Goal: Task Accomplishment & Management: Manage account settings

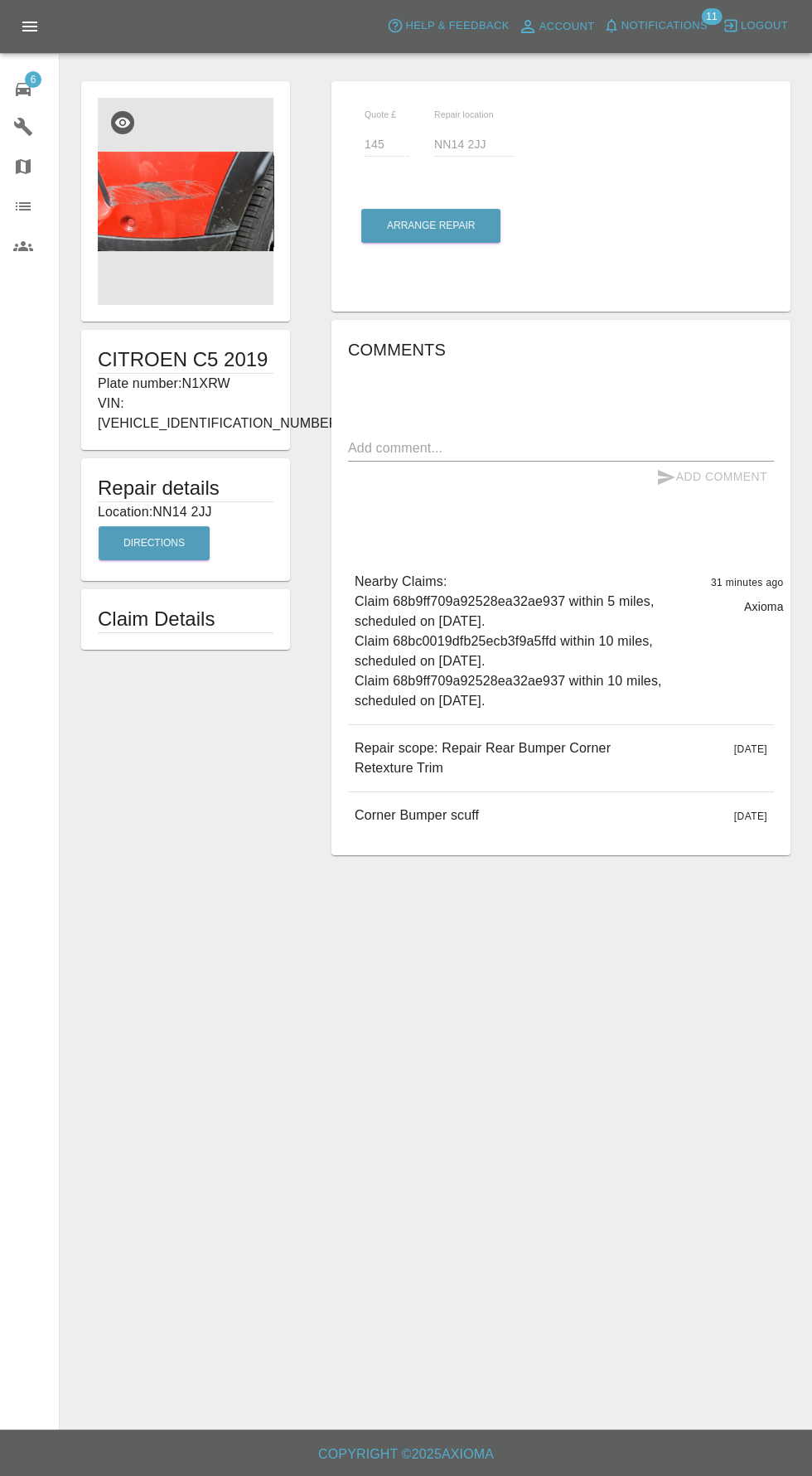
click at [41, 78] on span "6" at bounding box center [33, 80] width 17 height 17
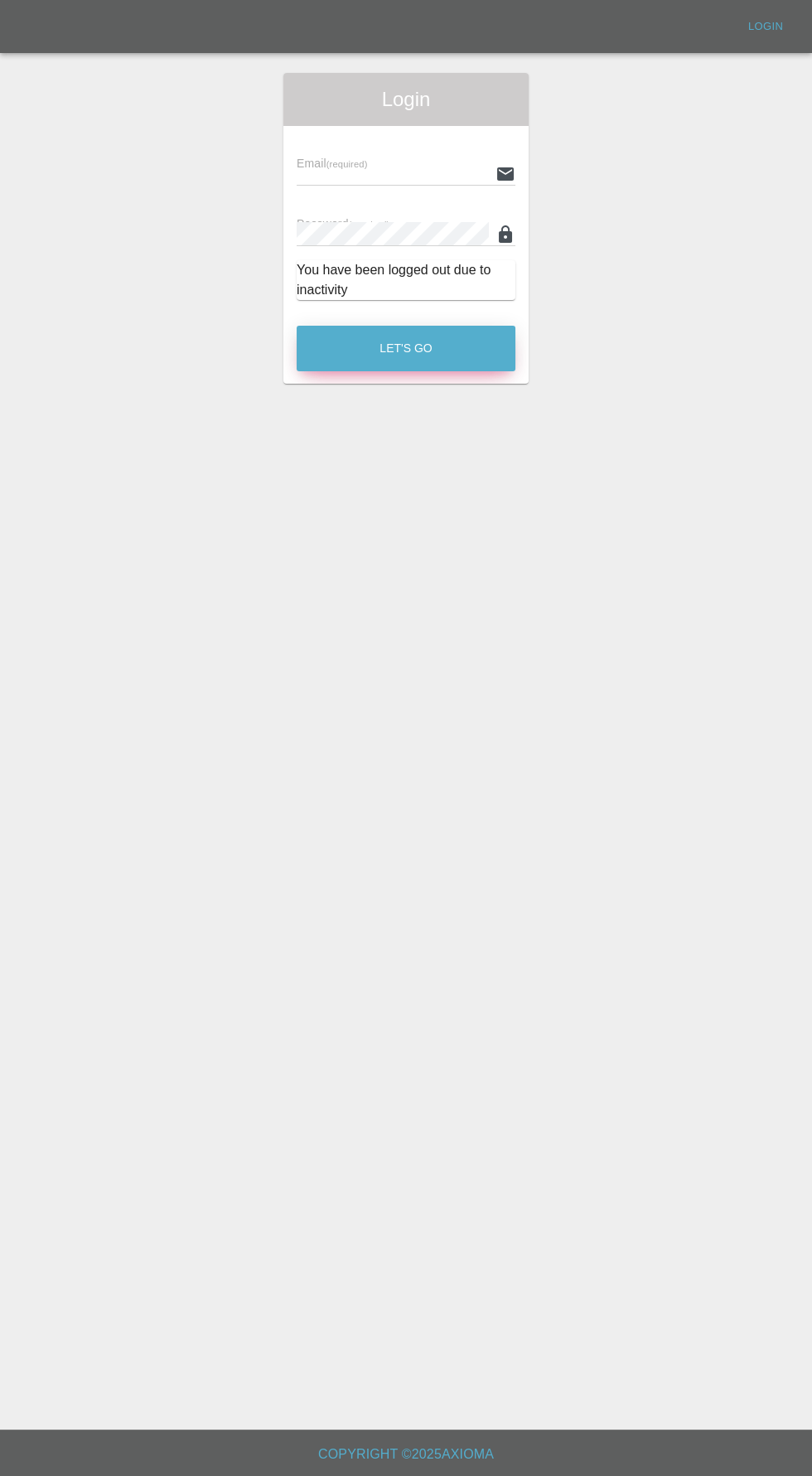
click at [360, 333] on button "Let's Go" at bounding box center [406, 348] width 219 height 45
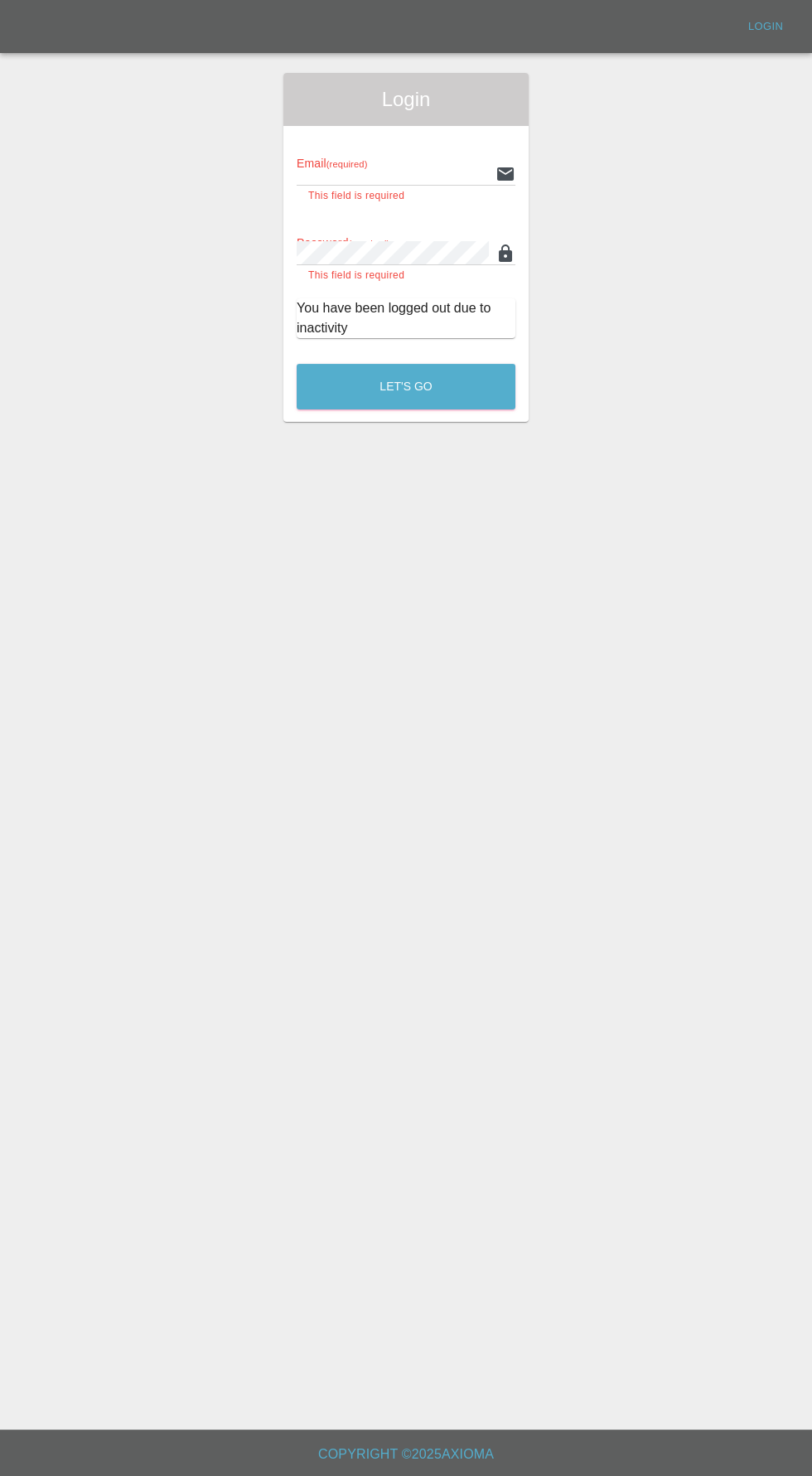
click at [332, 179] on input "text" at bounding box center [393, 174] width 192 height 24
type input "[EMAIL_ADDRESS][DOMAIN_NAME]"
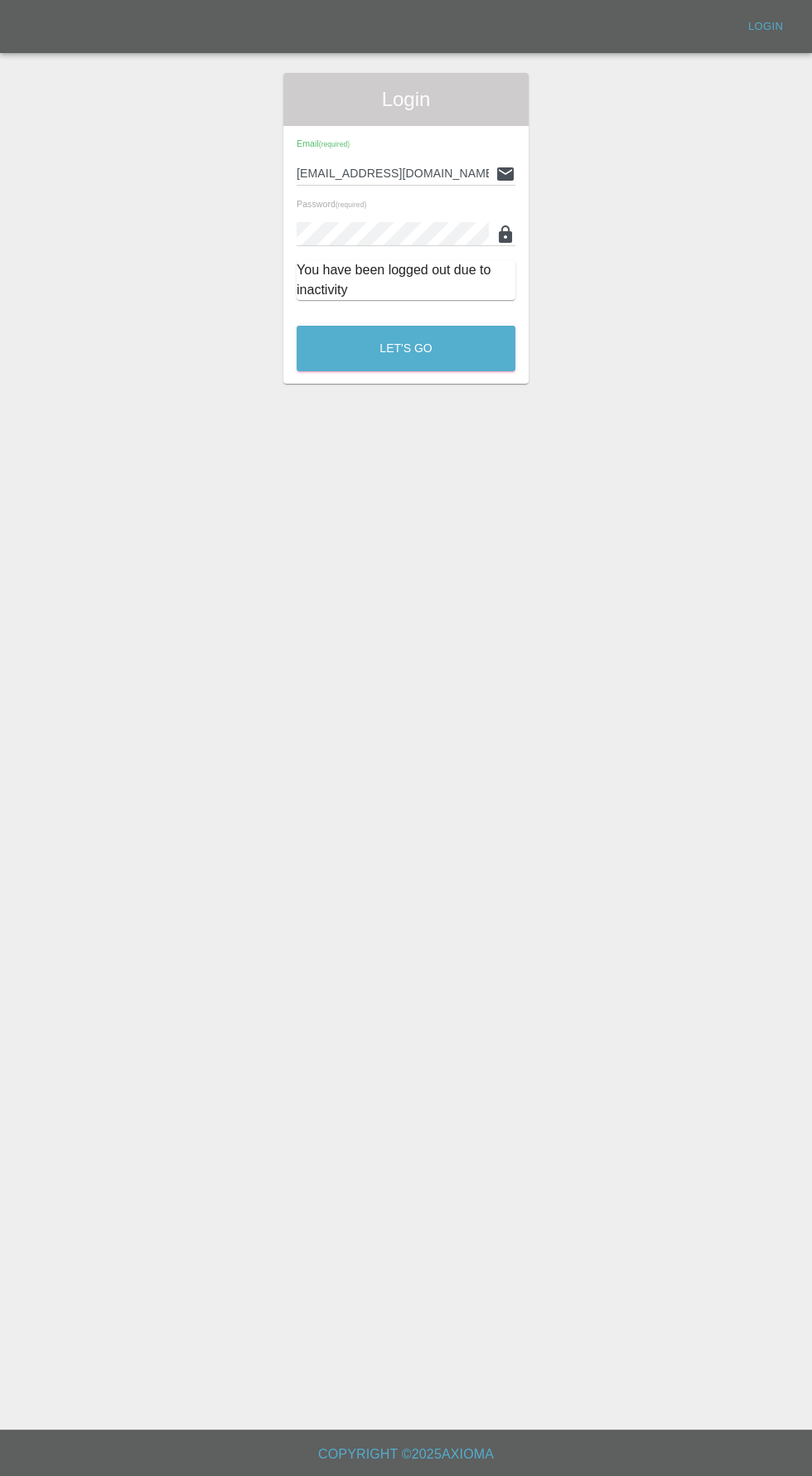
click at [297, 326] on button "Let's Go" at bounding box center [406, 348] width 219 height 45
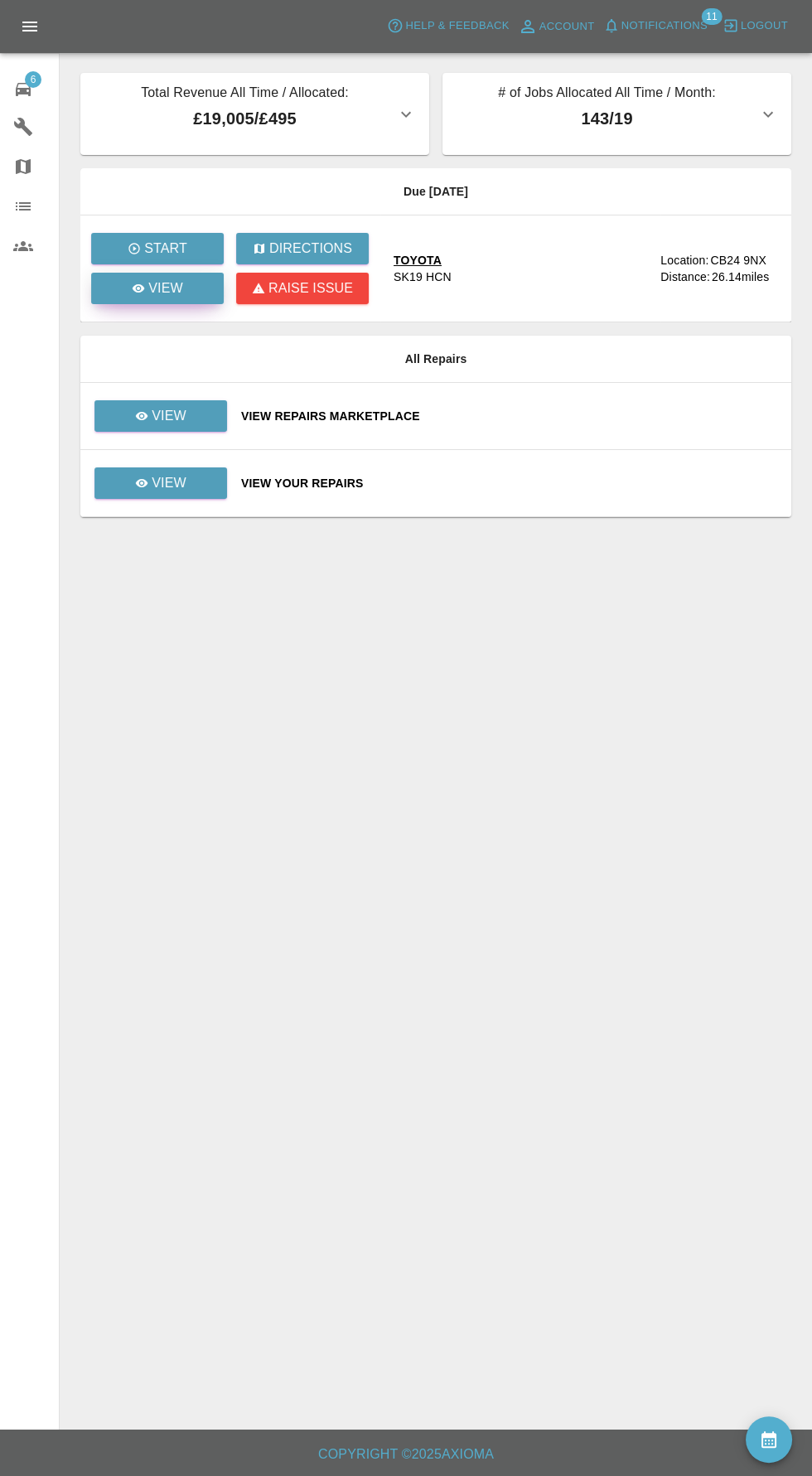
click at [179, 295] on p "View" at bounding box center [165, 288] width 34 height 19
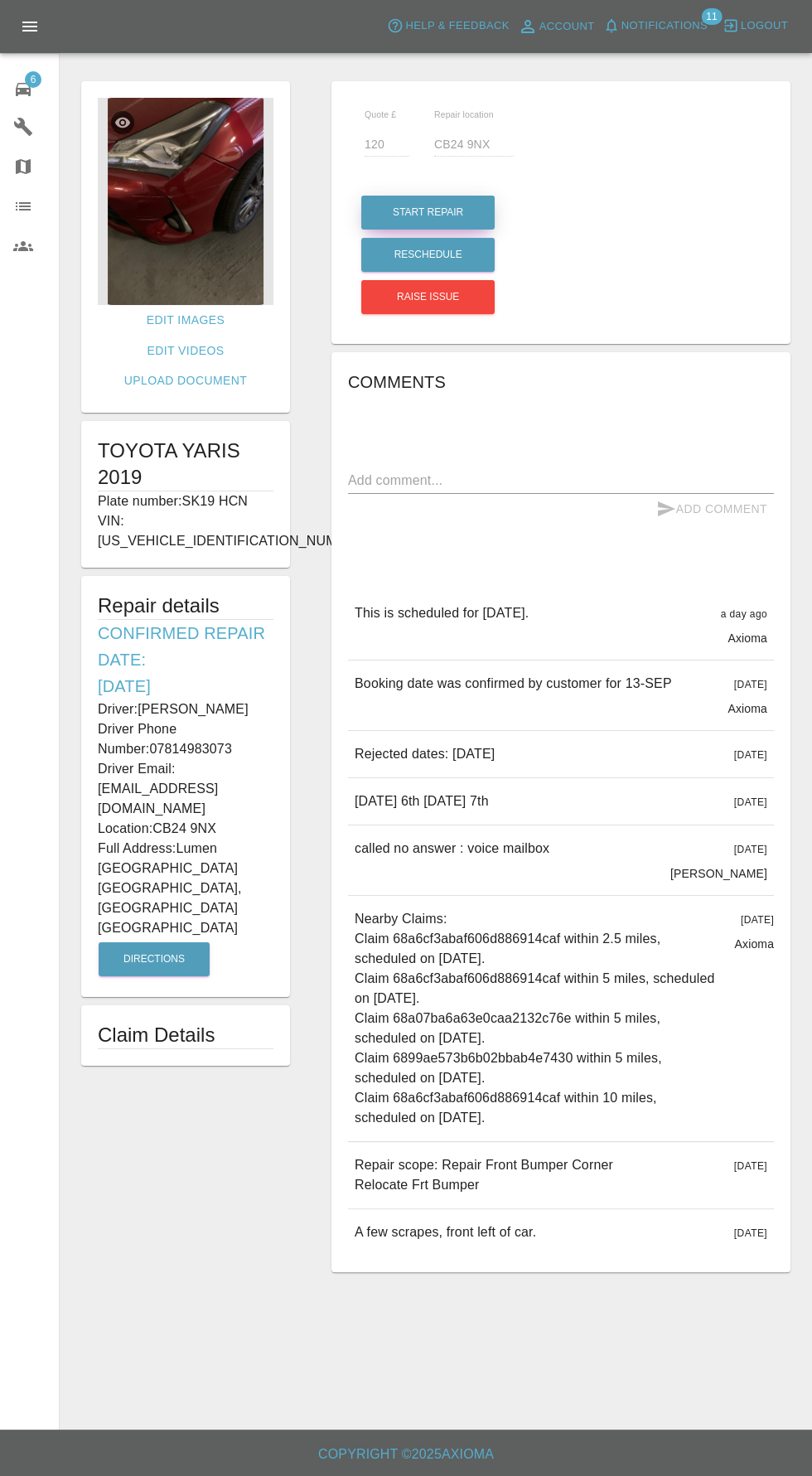
click at [451, 216] on button "Start Repair" at bounding box center [428, 213] width 134 height 34
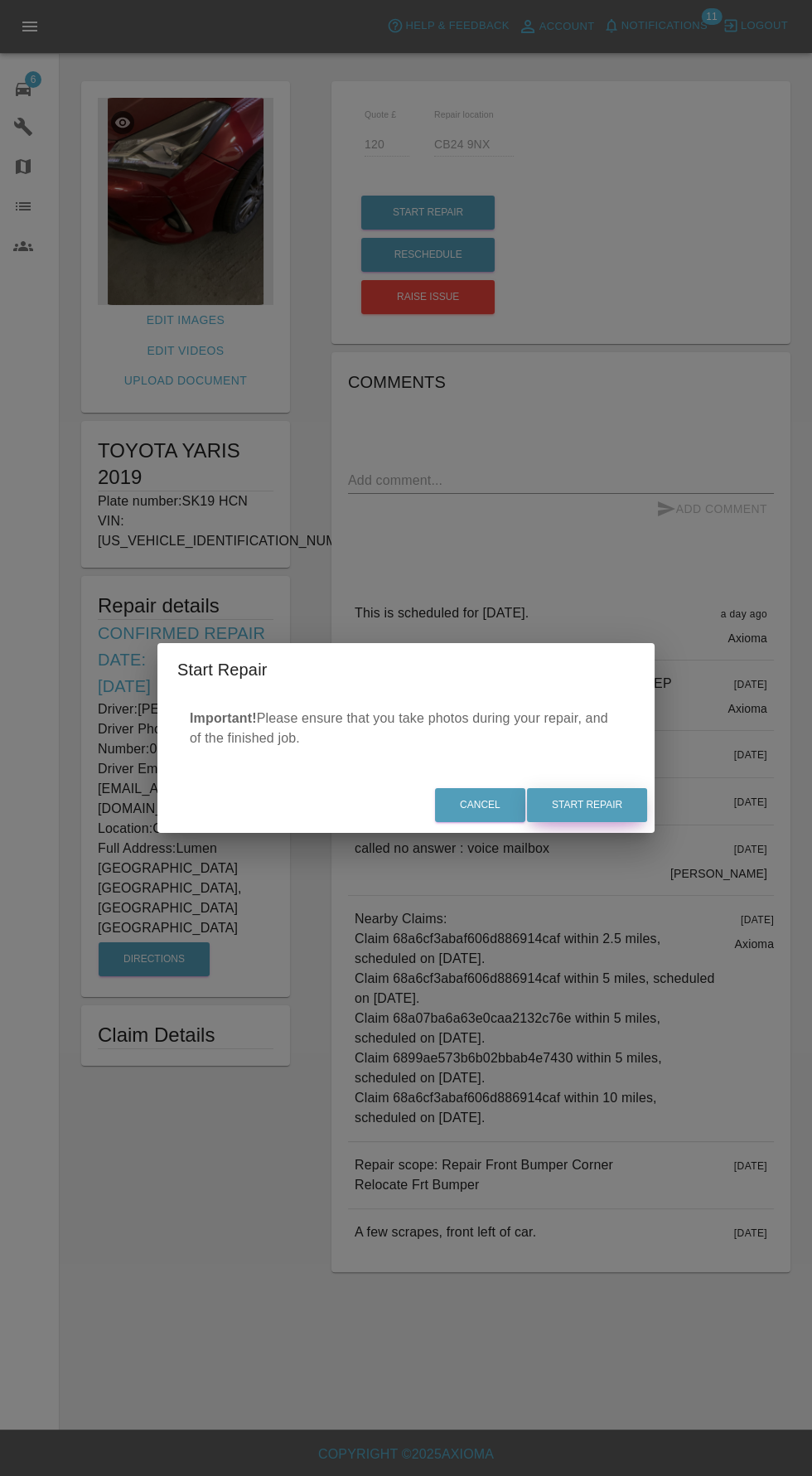
click at [592, 805] on button "Start Repair" at bounding box center [586, 805] width 120 height 34
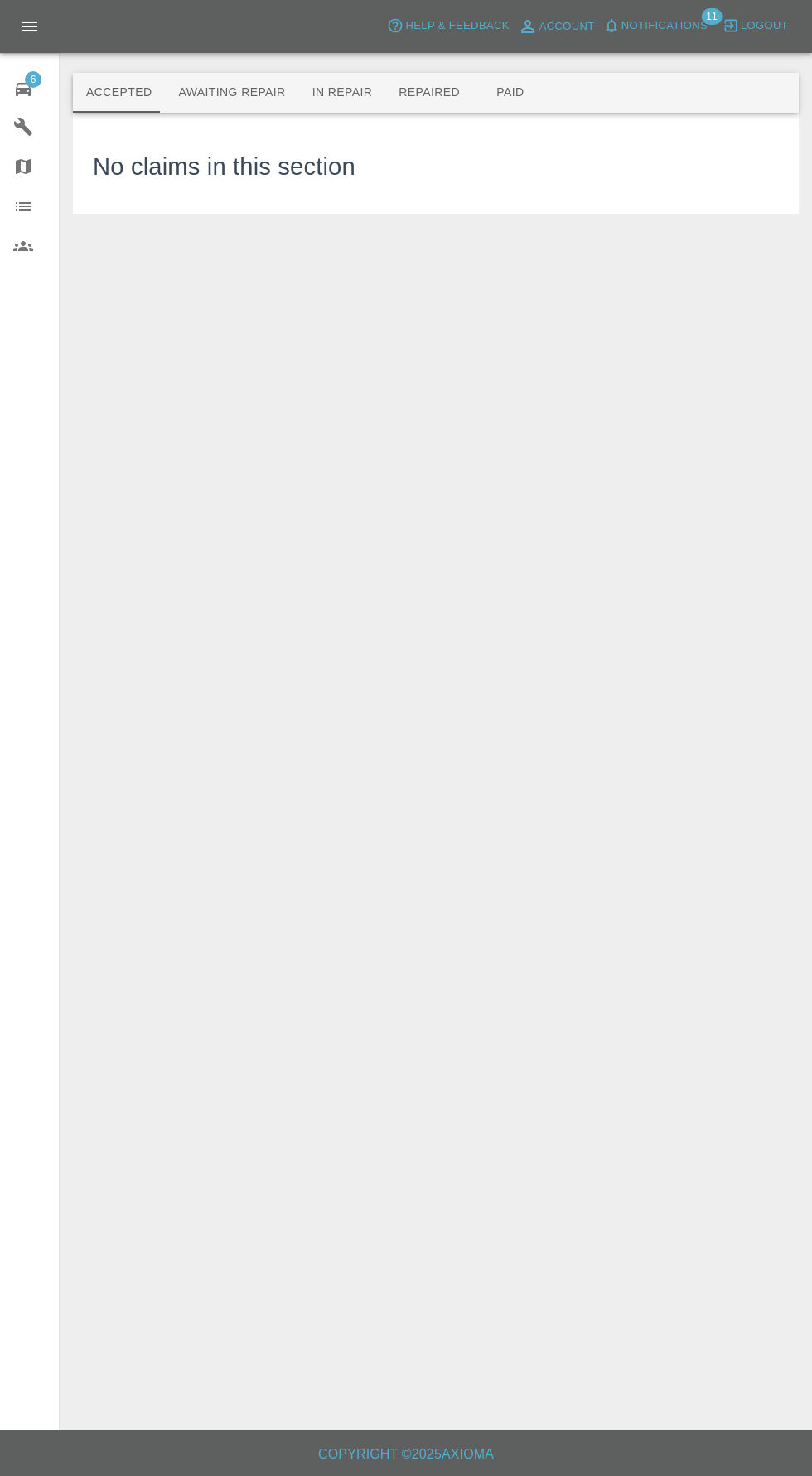
click at [217, 80] on button "Awaiting Repair" at bounding box center [232, 93] width 134 height 40
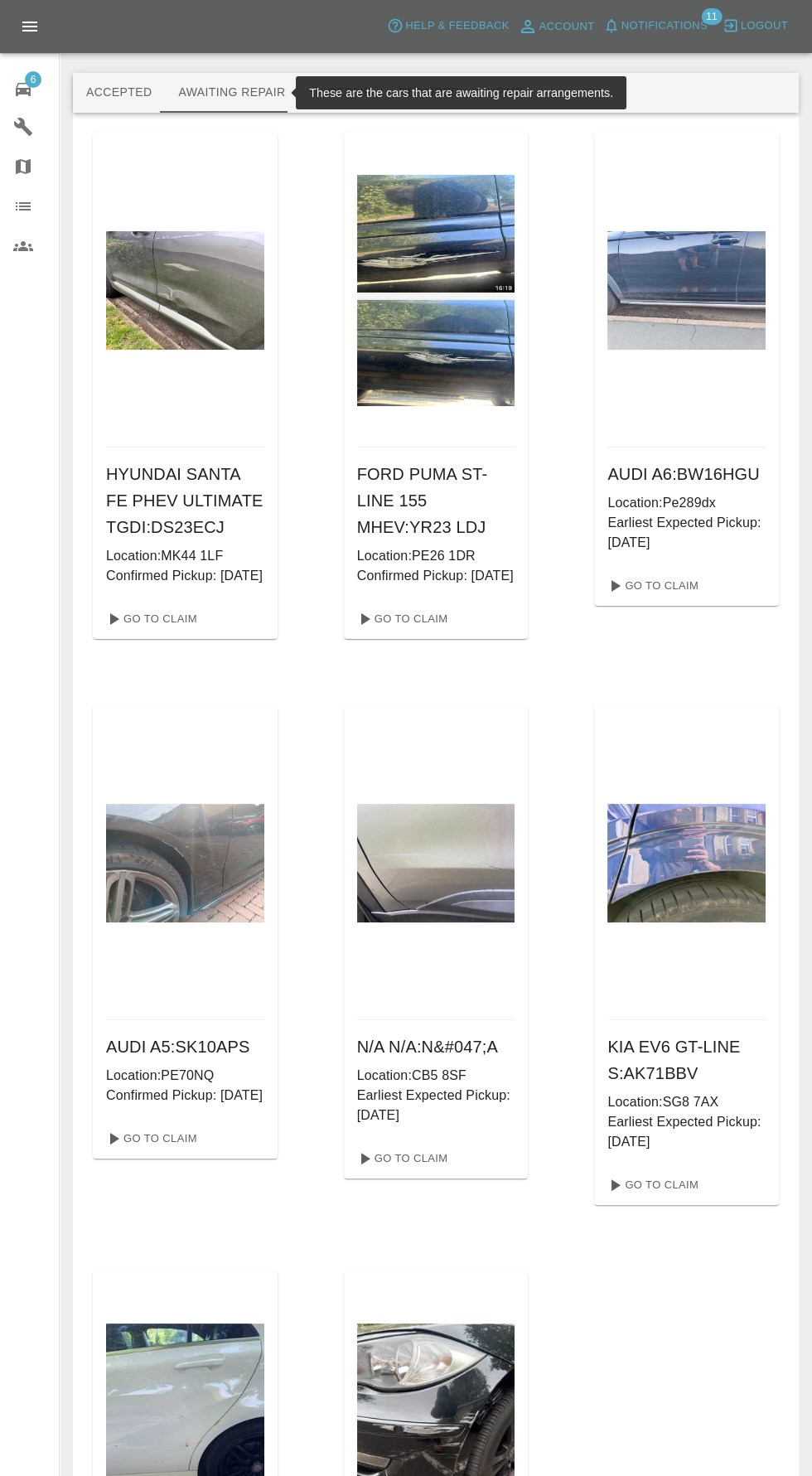
click at [97, 108] on button "Accepted" at bounding box center [119, 93] width 92 height 40
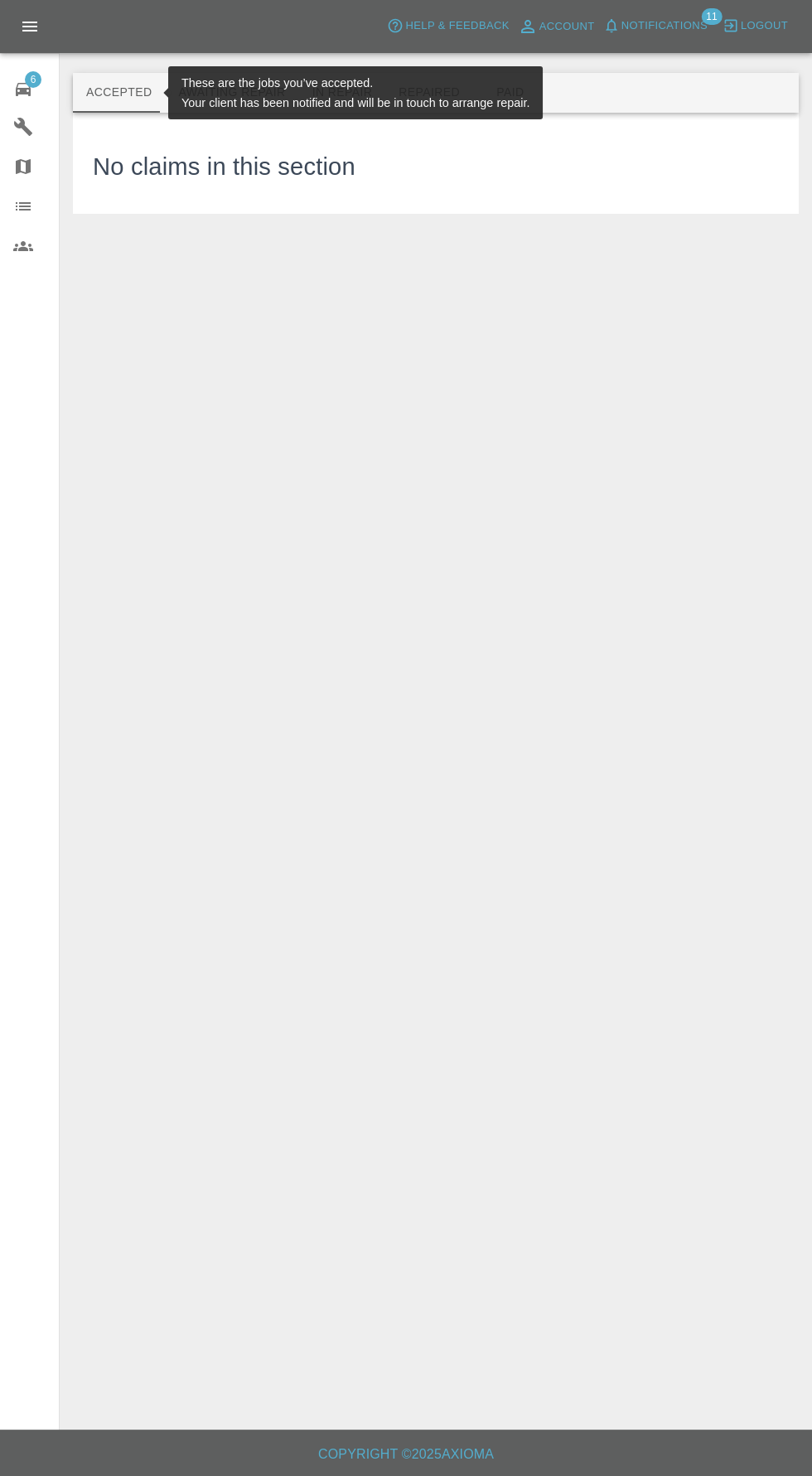
click at [238, 102] on button "Awaiting Repair" at bounding box center [232, 93] width 134 height 40
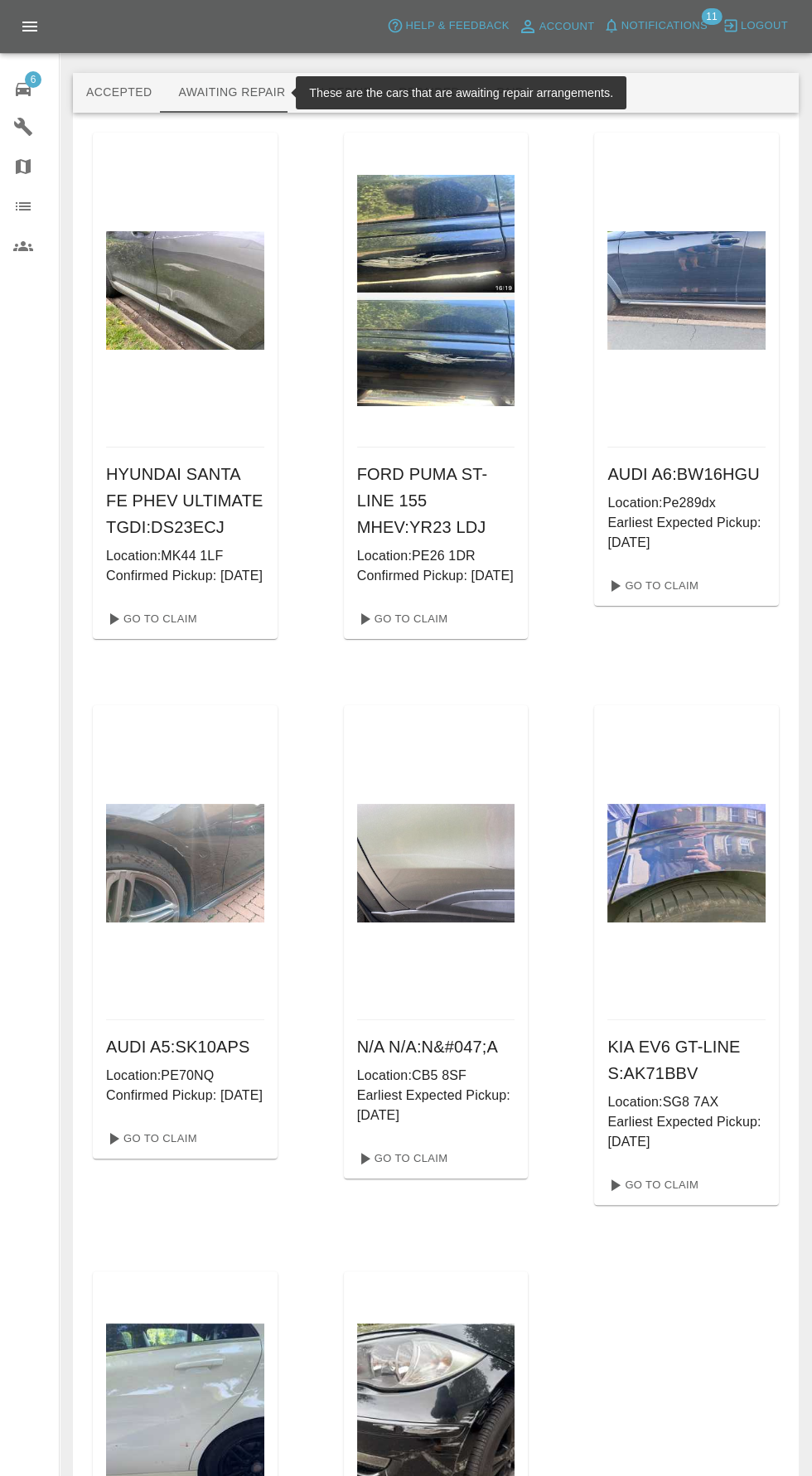
click at [320, 93] on button "In Repair" at bounding box center [342, 93] width 87 height 40
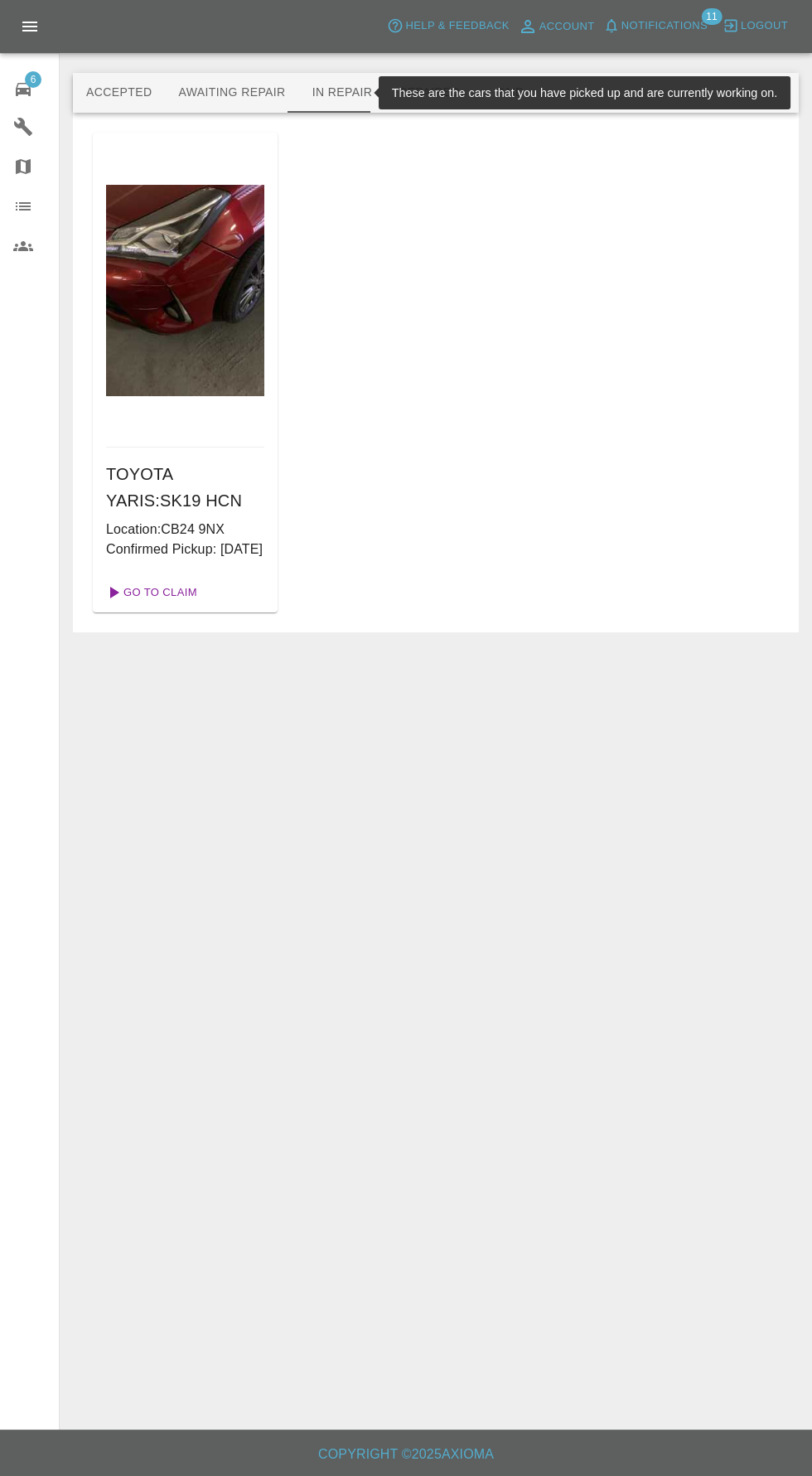
click at [136, 605] on link "Go To Claim" at bounding box center [150, 592] width 102 height 27
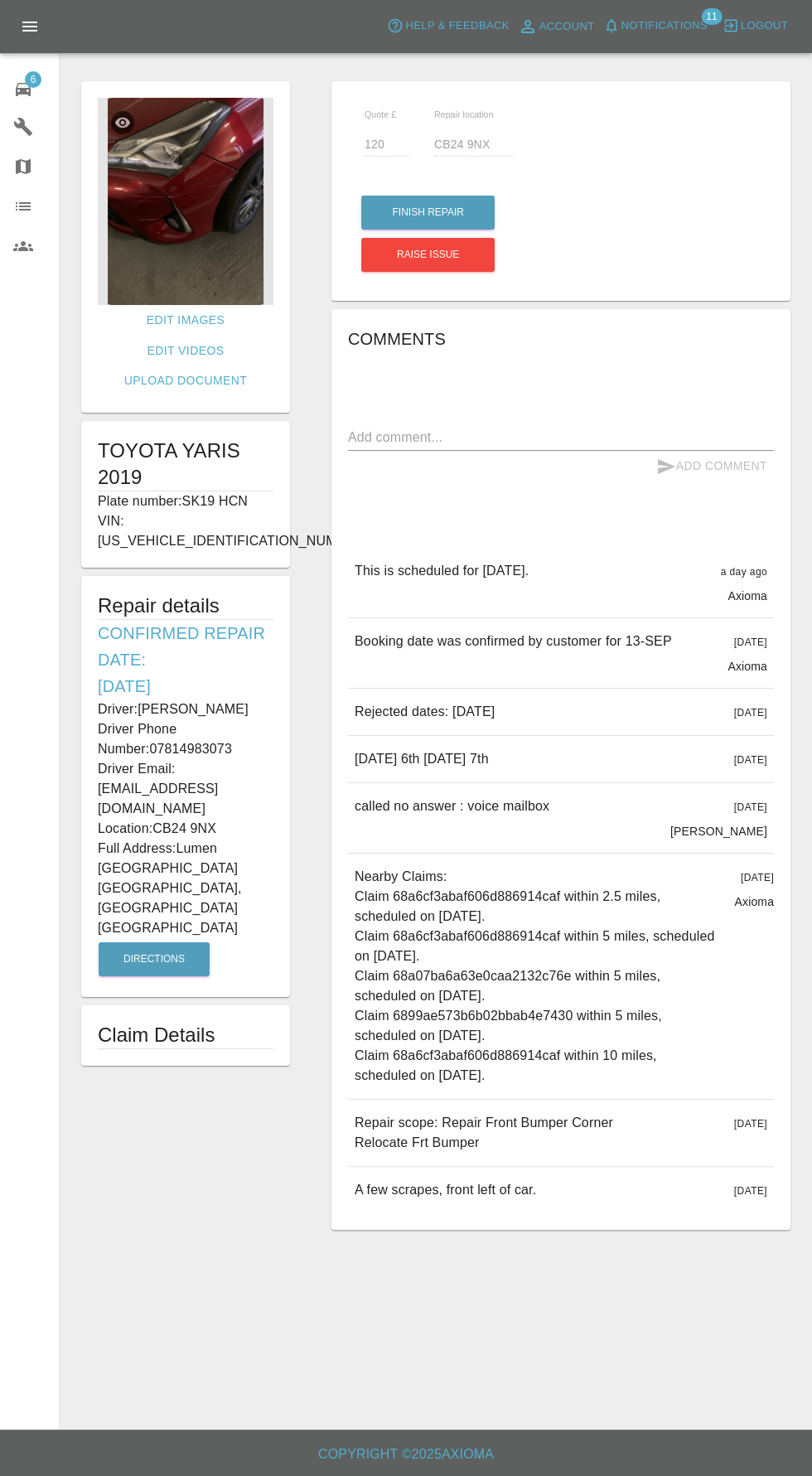
click at [122, 298] on img at bounding box center [185, 201] width 175 height 207
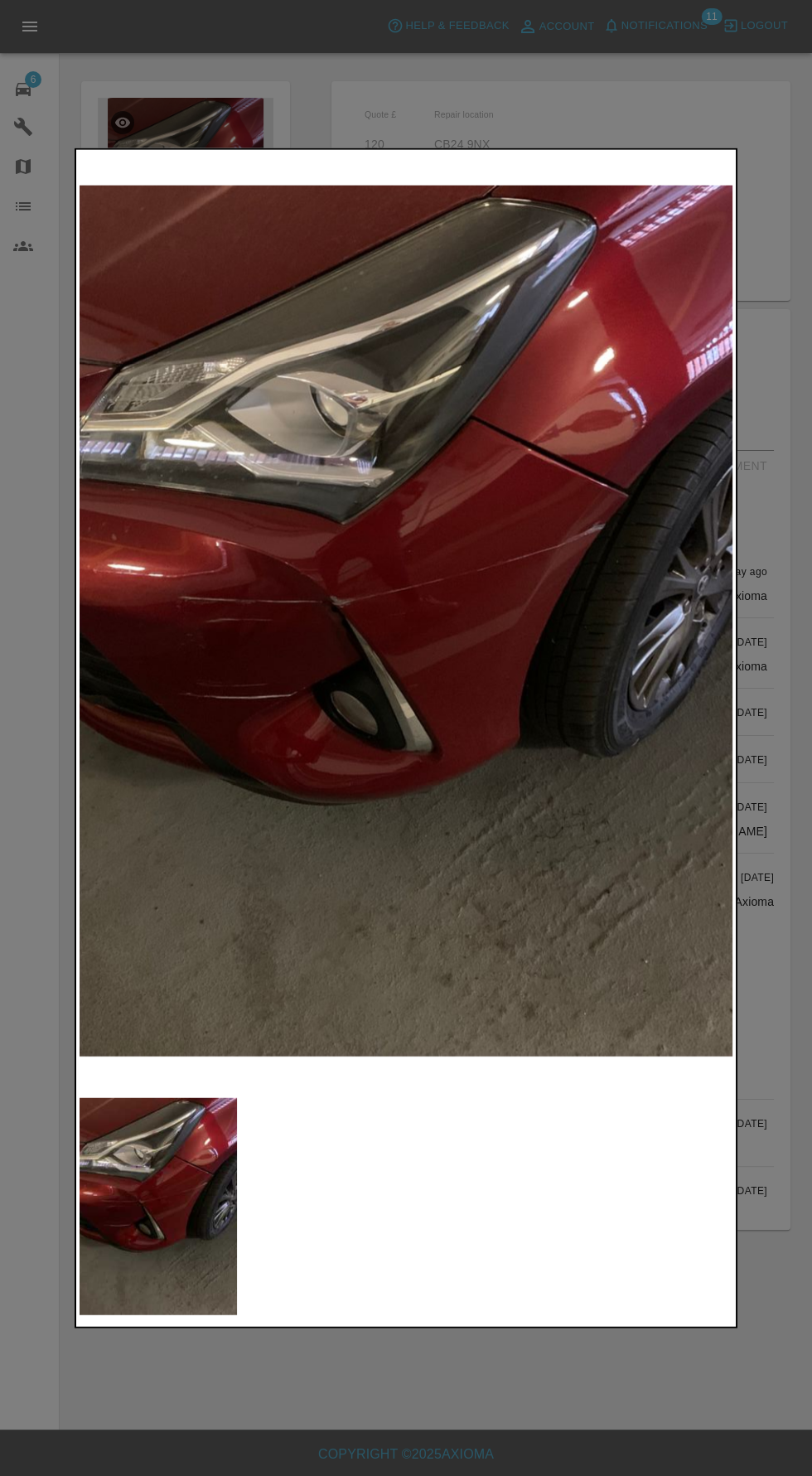
click at [672, 1271] on div at bounding box center [406, 1206] width 652 height 218
click at [614, 1377] on div at bounding box center [406, 738] width 812 height 1476
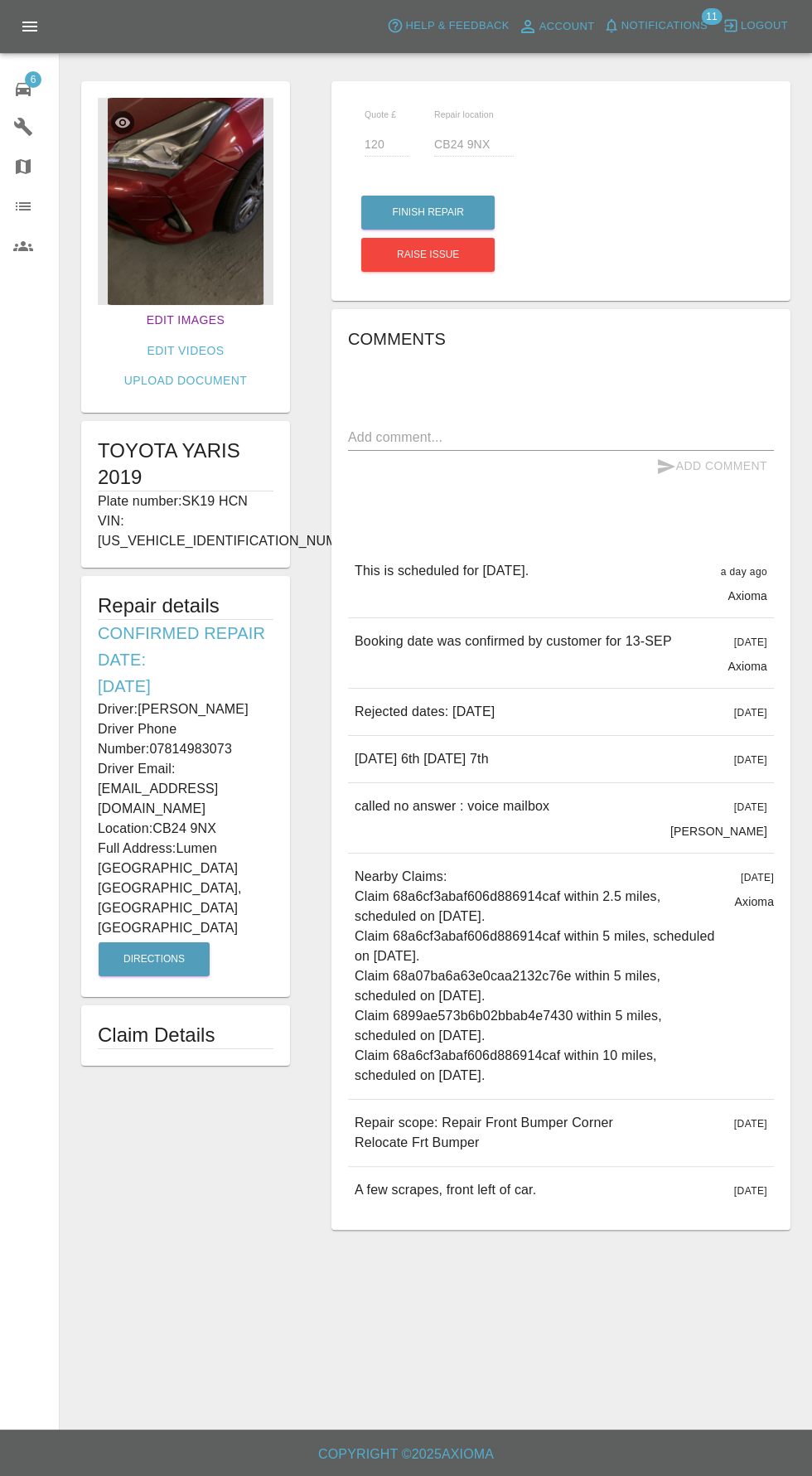
click at [140, 319] on link "Edit Images" at bounding box center [186, 319] width 91 height 31
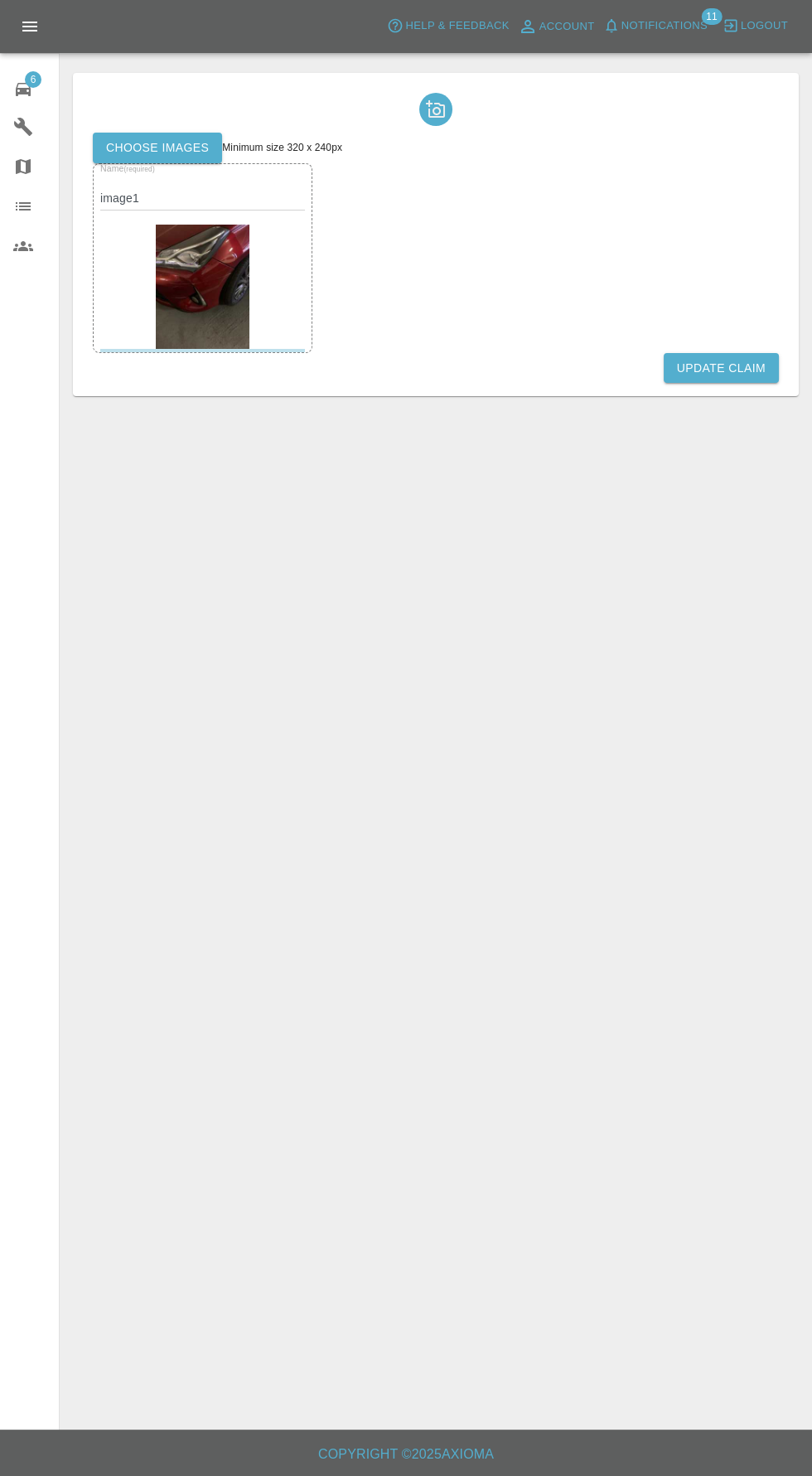
click at [129, 147] on label "Choose images" at bounding box center [157, 148] width 129 height 31
click at [0, 0] on input "Choose images" at bounding box center [0, 0] width 0 height 0
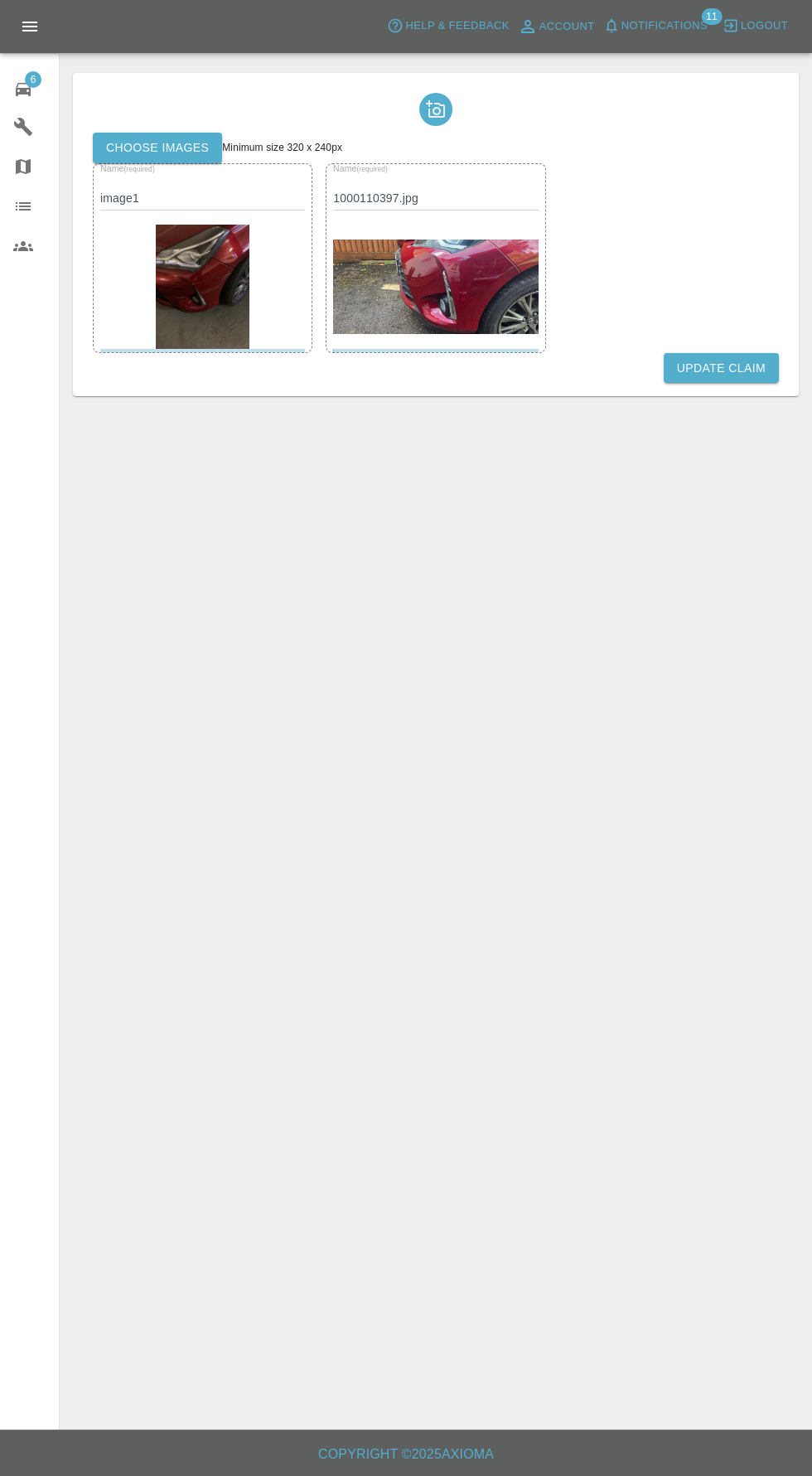
click at [744, 367] on button "Update Claim" at bounding box center [721, 368] width 115 height 31
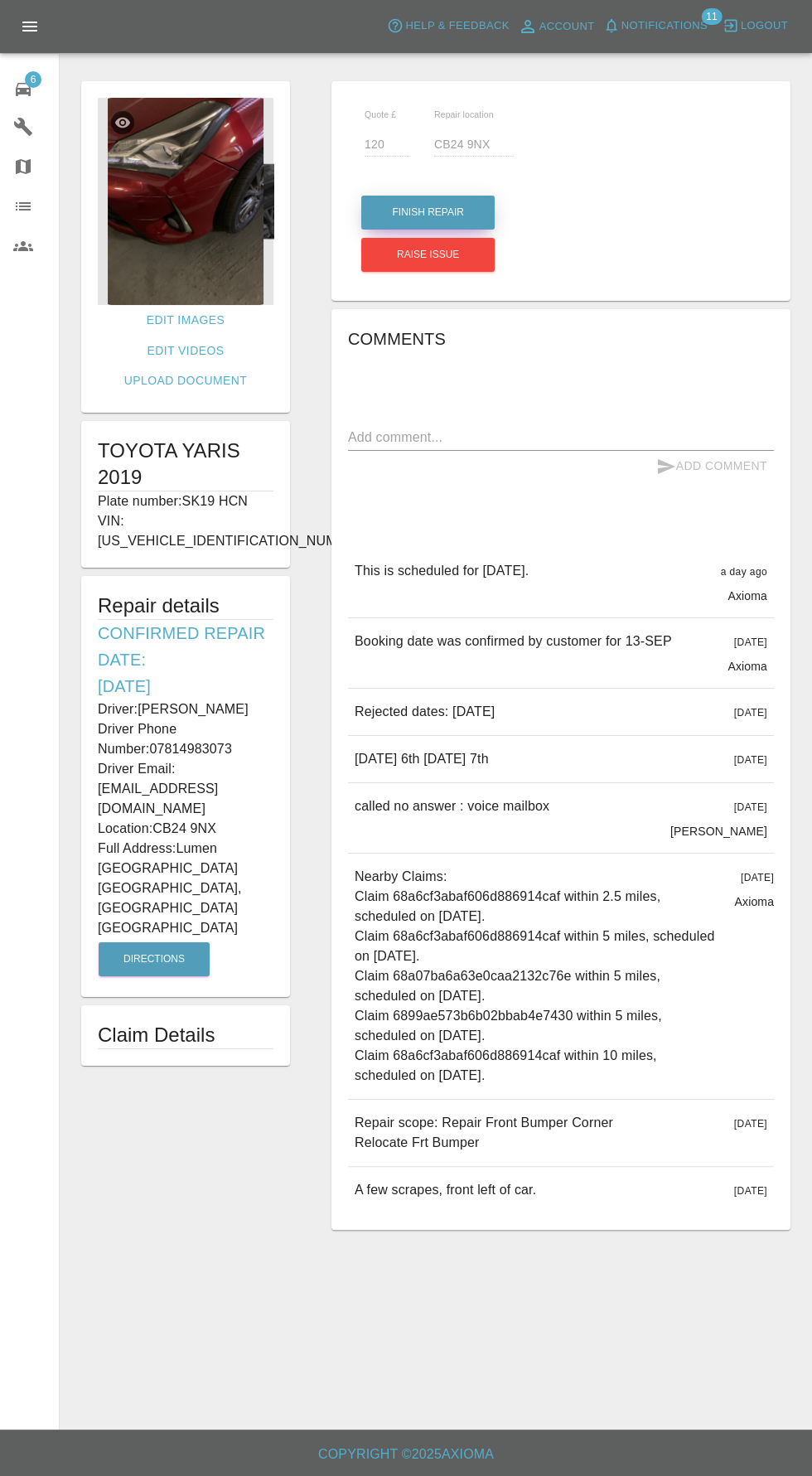
click at [431, 212] on button "Finish Repair" at bounding box center [428, 213] width 134 height 34
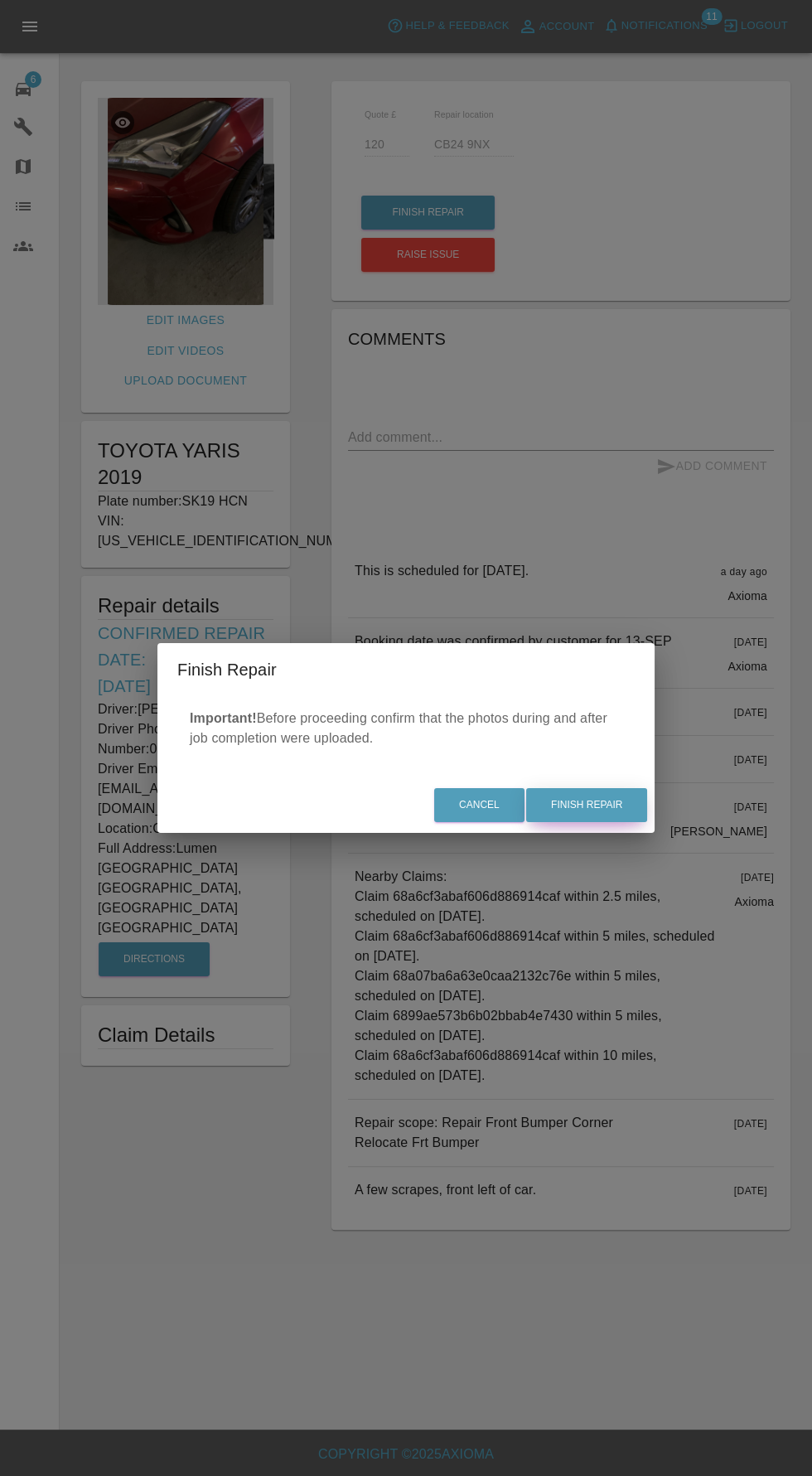
click at [594, 808] on button "Finish Repair" at bounding box center [586, 805] width 121 height 34
click at [618, 821] on div "Cancel Finish Repair" at bounding box center [406, 805] width 497 height 56
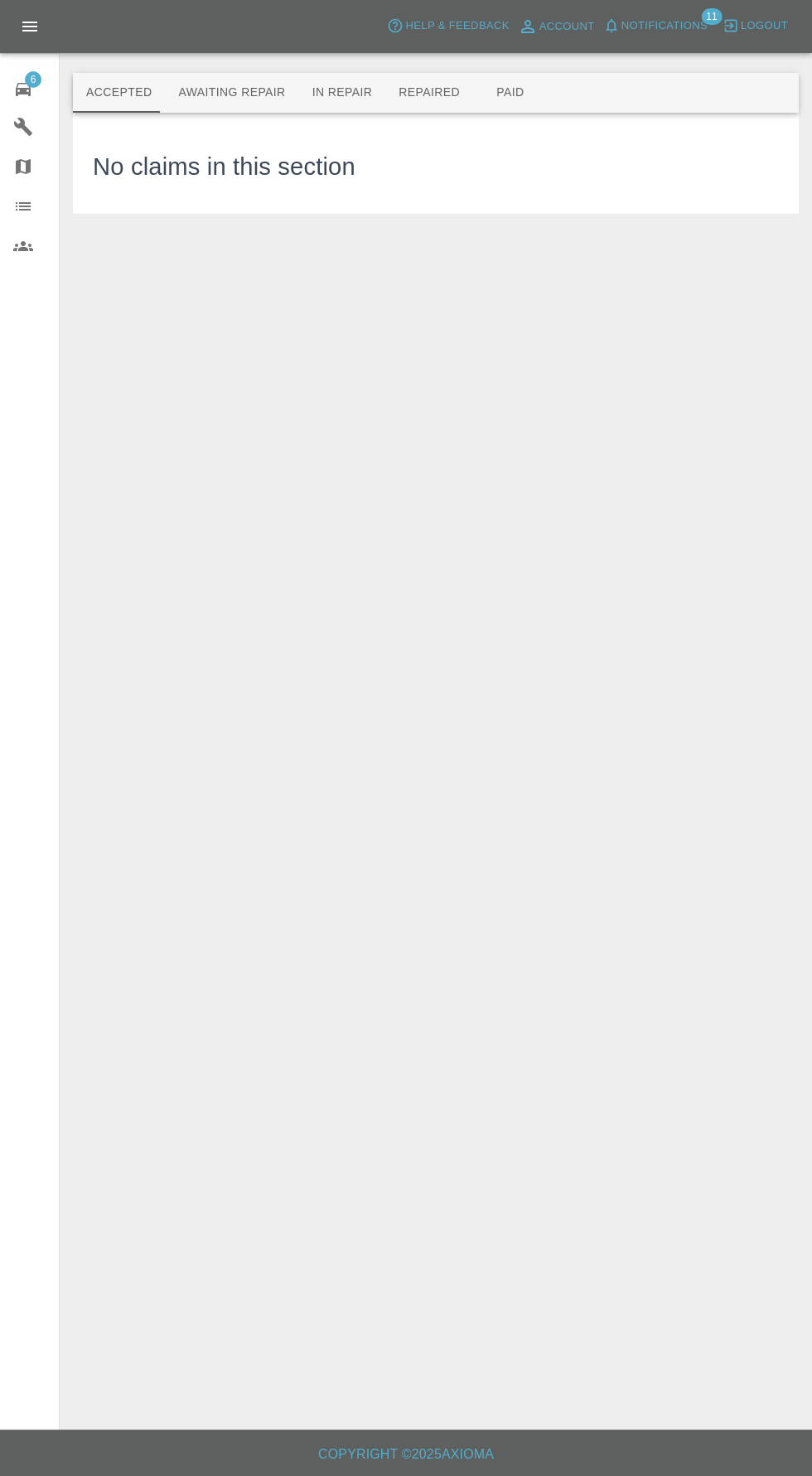
click at [218, 89] on button "Awaiting Repair" at bounding box center [232, 93] width 134 height 40
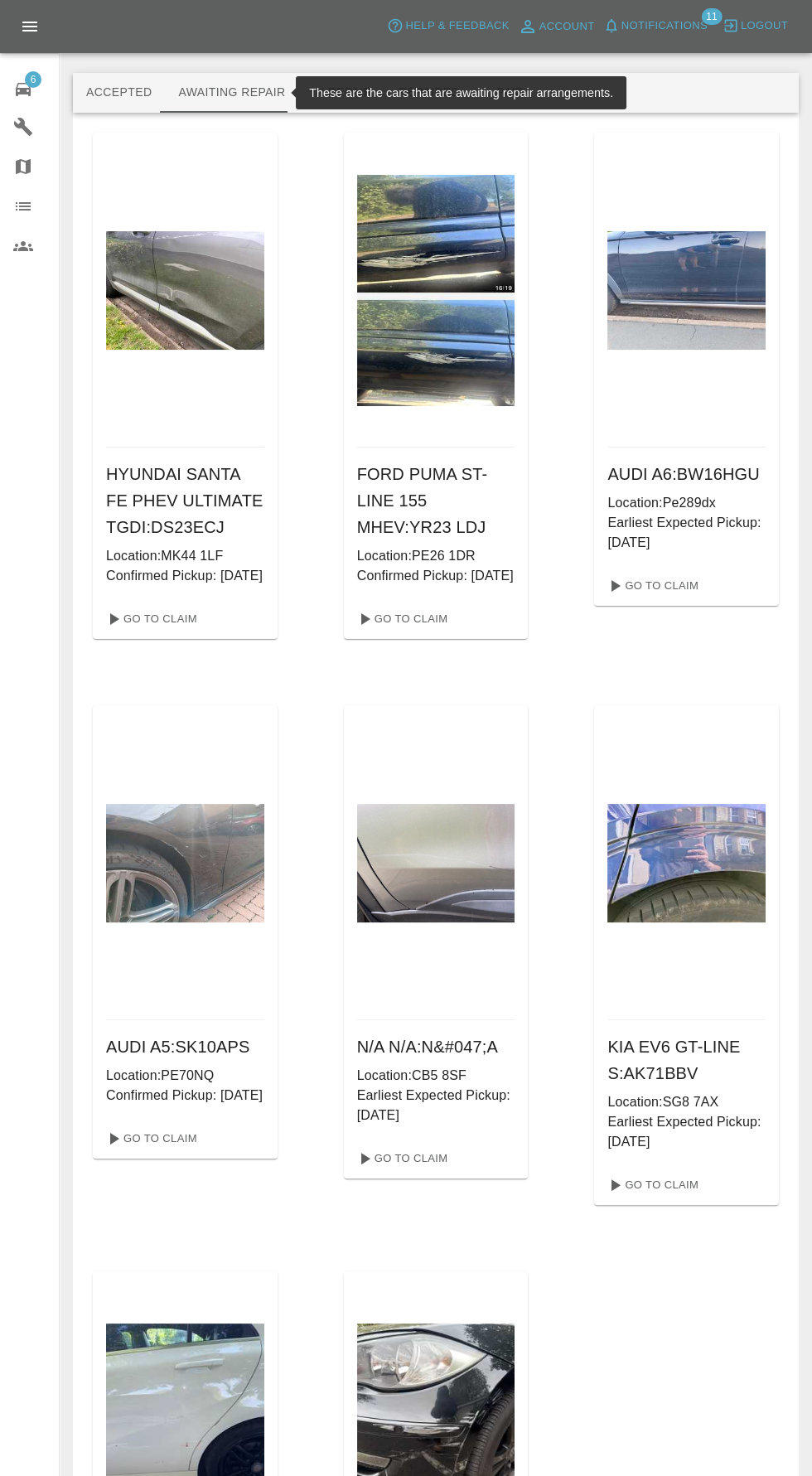
click at [333, 93] on button "In Repair" at bounding box center [342, 93] width 87 height 40
